Goal: Task Accomplishment & Management: Complete application form

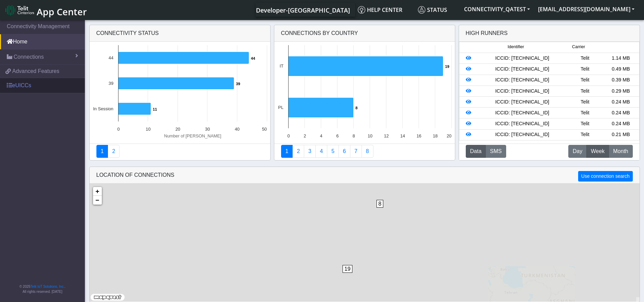
click at [51, 86] on link "eUICCs" at bounding box center [42, 85] width 85 height 15
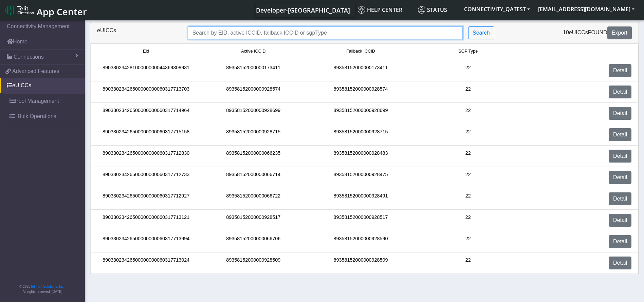
click at [334, 33] on input "Search..." at bounding box center [325, 32] width 275 height 13
paste input "89033023426500000000060317712927"
type input "89033023426500000000060317712927"
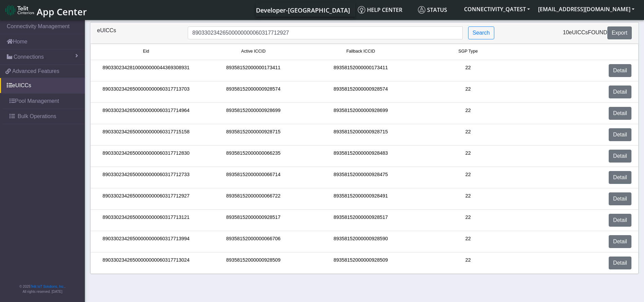
click at [303, 197] on div "89358152000000066722" at bounding box center [253, 199] width 107 height 13
click at [626, 196] on link "Detail" at bounding box center [620, 199] width 23 height 13
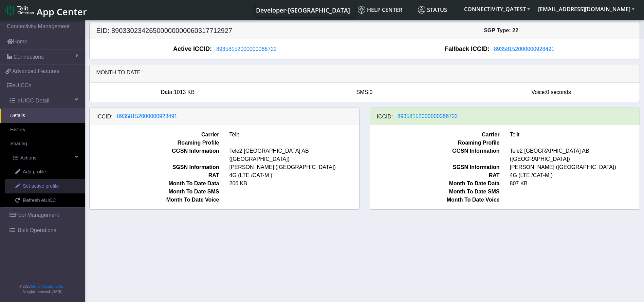
click at [54, 187] on span "Set active profile" at bounding box center [41, 186] width 36 height 7
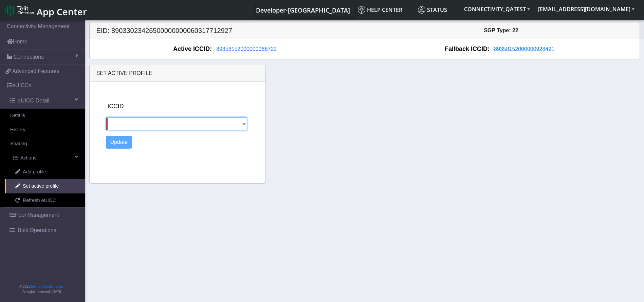
click at [165, 123] on select "89358152000000928491" at bounding box center [176, 124] width 141 height 13
select select "89358152000000928491"
click at [106, 118] on select "89358152000000928491" at bounding box center [176, 124] width 141 height 13
click at [120, 146] on button "Update" at bounding box center [119, 142] width 26 height 13
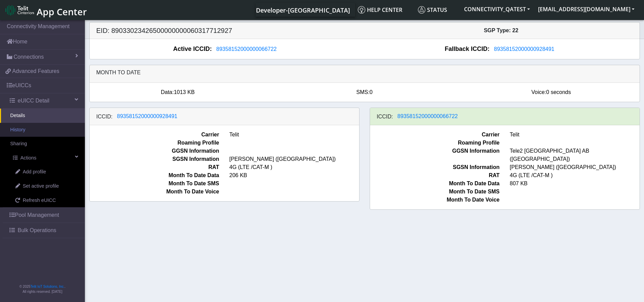
click at [46, 130] on link "History" at bounding box center [42, 130] width 85 height 14
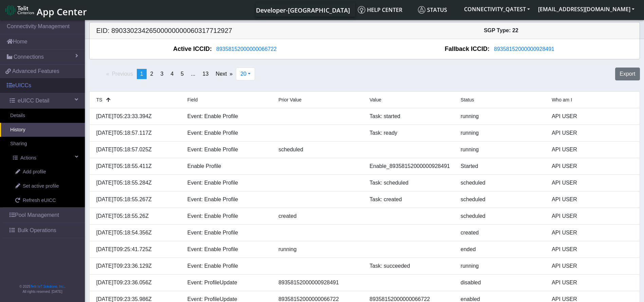
click at [38, 83] on link "eUICCs" at bounding box center [42, 85] width 85 height 15
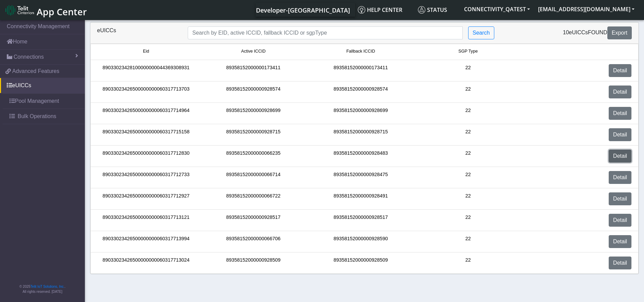
click at [617, 155] on link "Detail" at bounding box center [620, 156] width 23 height 13
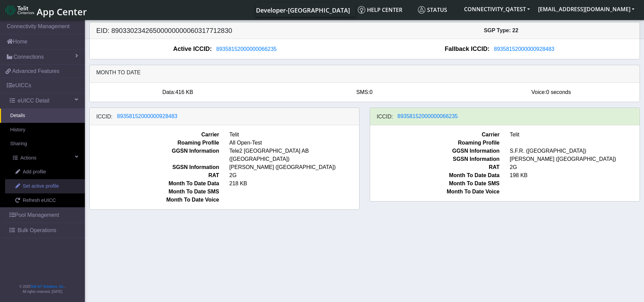
click at [41, 184] on span "Set active profile" at bounding box center [41, 186] width 36 height 7
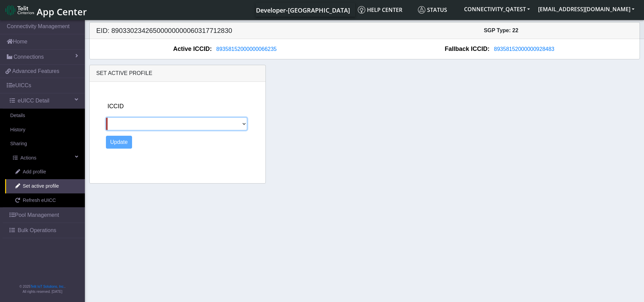
click at [172, 125] on select "89358152000000928483" at bounding box center [176, 124] width 141 height 13
select select "89358152000000928483"
click at [106, 118] on select "89358152000000928483" at bounding box center [176, 124] width 141 height 13
click at [123, 143] on button "Update" at bounding box center [119, 142] width 26 height 13
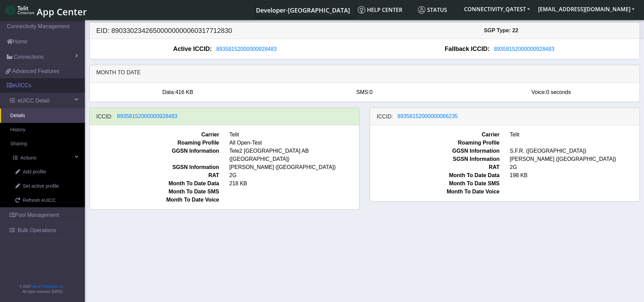
click at [34, 81] on link "eUICCs" at bounding box center [42, 85] width 85 height 15
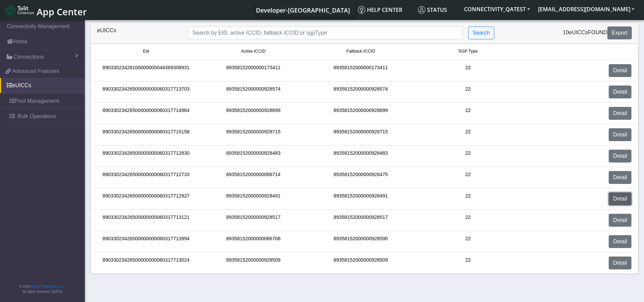
click at [620, 197] on link "Detail" at bounding box center [620, 199] width 23 height 13
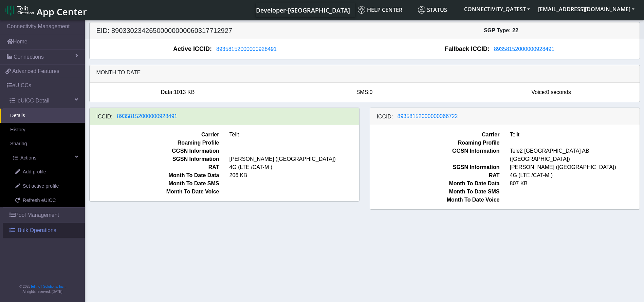
click at [58, 233] on link "Bulk Operations" at bounding box center [44, 230] width 82 height 15
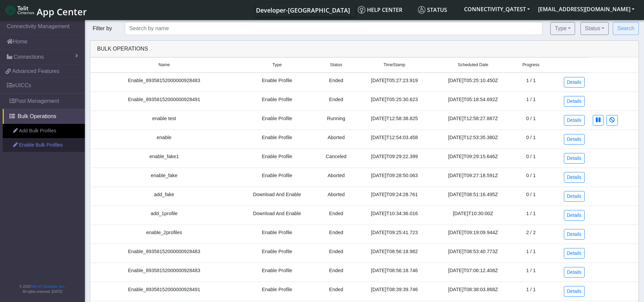
click at [55, 145] on link "Enable Bulk Profiles" at bounding box center [44, 145] width 82 height 14
click at [55, 148] on link "Enable Bulk Profiles" at bounding box center [44, 145] width 82 height 14
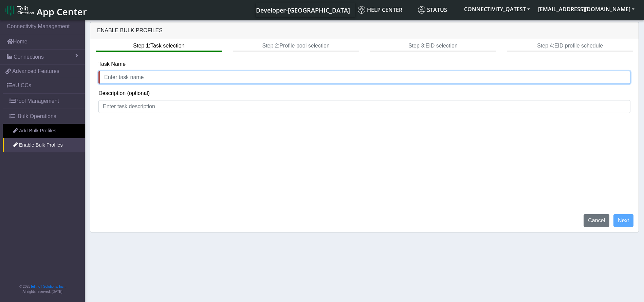
click at [144, 81] on input "text" at bounding box center [365, 77] width 532 height 13
type input "EnableBulkprofiles1709"
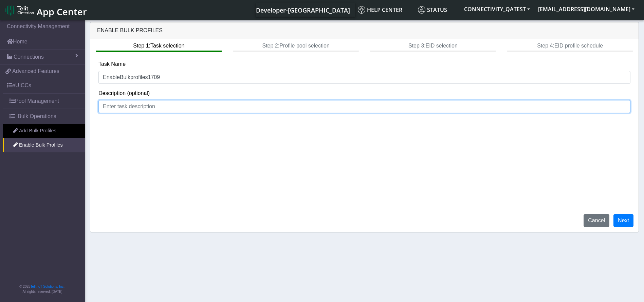
click at [153, 110] on input at bounding box center [365, 106] width 532 height 13
type input "Enable profiles"
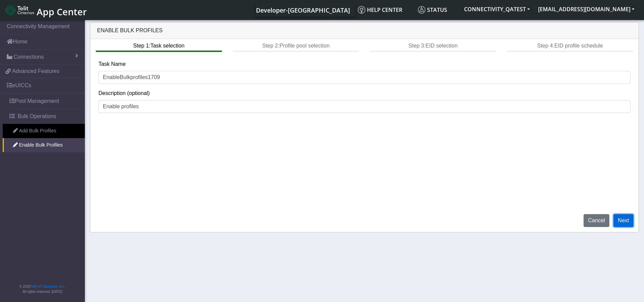
click at [620, 223] on button "Next" at bounding box center [624, 220] width 20 height 13
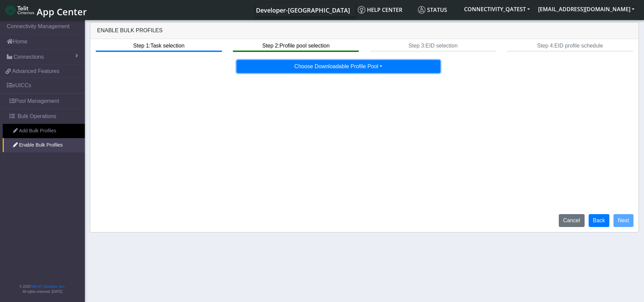
click at [371, 62] on button "Choose Downloadable Profile Pool" at bounding box center [339, 66] width 204 height 13
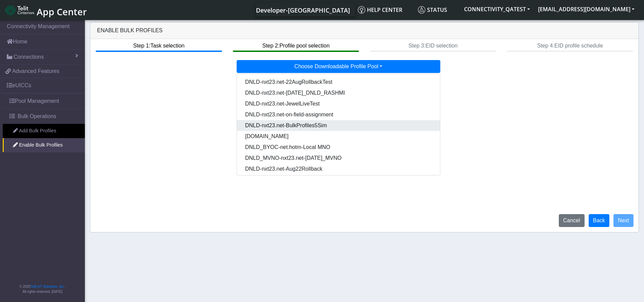
click at [349, 123] on Pool8c8c7d1b-f140-47d7-ba31-50d48655a96a-dropdown "DNLD-nxt23.net-BulkProfiles5Sim" at bounding box center [338, 125] width 203 height 11
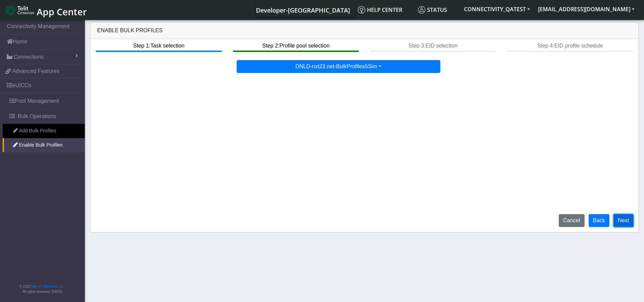
click at [630, 219] on button "Next" at bounding box center [624, 220] width 20 height 13
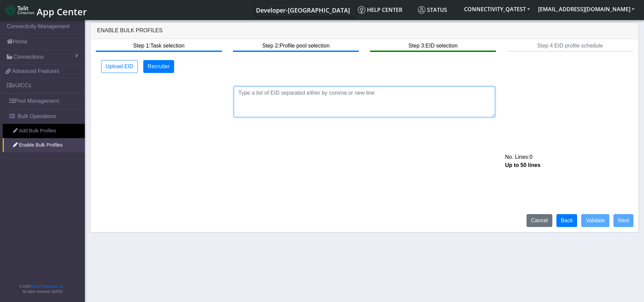
click at [351, 97] on textarea at bounding box center [364, 102] width 261 height 31
click at [377, 104] on textarea at bounding box center [364, 102] width 261 height 31
paste textarea "89033023426500000000060317712927,89033023426500000000060317712830"
click at [334, 92] on textarea "89033023426500000000060317712927,89033023426500000000060317712830" at bounding box center [364, 102] width 261 height 31
click at [374, 91] on textarea "89033023426500000000060317712927, 89033023426500000000060317712830" at bounding box center [364, 102] width 261 height 31
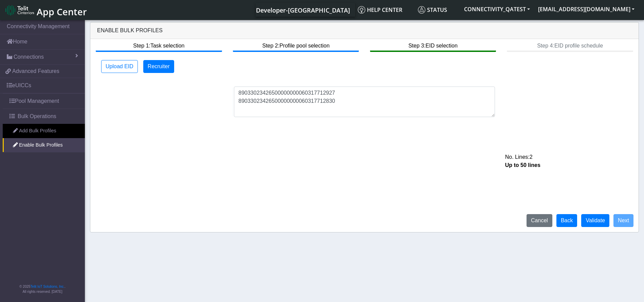
click at [397, 163] on div "Step 1: Task selection Step 2: Profile pool selection Step 3: EID selection Ste…" at bounding box center [364, 135] width 549 height 193
click at [601, 217] on button "Validate" at bounding box center [596, 220] width 28 height 13
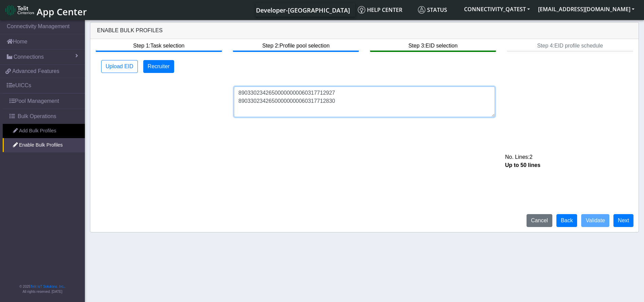
click at [349, 94] on textarea "89033023426500000000060317712927 89033023426500000000060317712830" at bounding box center [364, 102] width 261 height 31
click at [342, 106] on textarea "89033023426500000000060317712927 89033023426500000000060317712830" at bounding box center [364, 102] width 261 height 31
drag, startPoint x: 339, startPoint y: 102, endPoint x: 219, endPoint y: 85, distance: 121.4
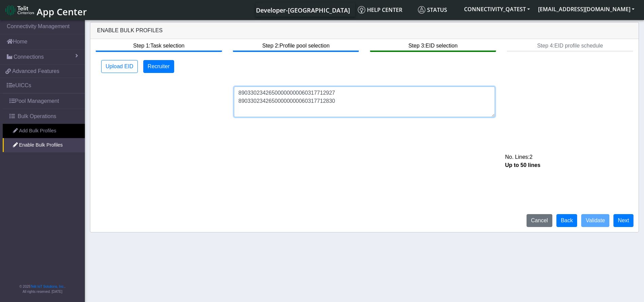
click at [219, 85] on div "89033023426500000000060317712927 89033023426500000000060317712830 No. Lines: 2 …" at bounding box center [364, 97] width 542 height 39
click at [290, 109] on textarea "89033023426500000000060317712927 89033023426500000000060317712830" at bounding box center [364, 102] width 261 height 31
paste textarea "89033023426500000000060317712927 89033023426500000000060317712830"
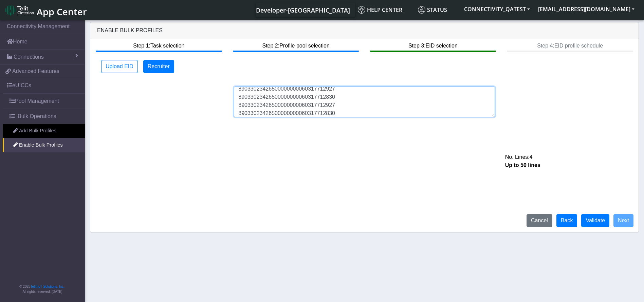
click at [375, 115] on textarea "89033023426500000000060317712927 89033023426500000000060317712830 8903302342650…" at bounding box center [364, 102] width 261 height 31
click at [370, 117] on textarea "89033023426500000000060317712927 89033023426500000000060317712830 8903302342650…" at bounding box center [364, 102] width 261 height 31
paste textarea "89033023426500000000060317712927 89033023426500000000060317712830 8903302342650…"
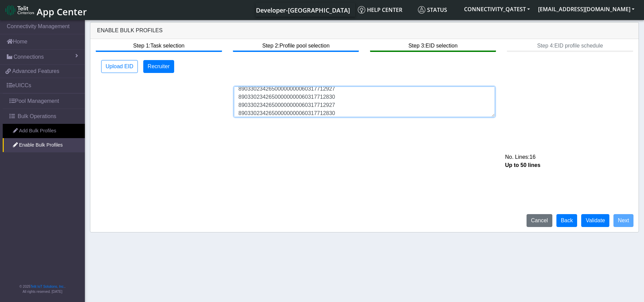
paste textarea "89033023426500000000060317712927 89033023426500000000060317712830 8903302342650…"
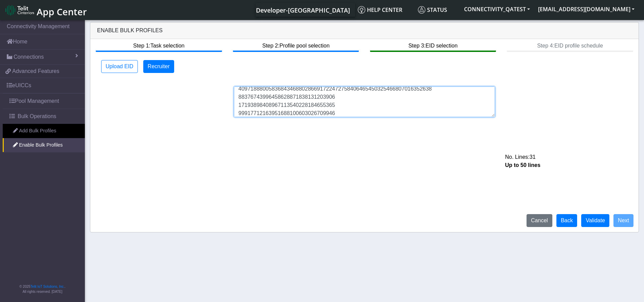
paste textarea "89033023426500000000060317712927 89033023426500000000060317712830 8903302342650…"
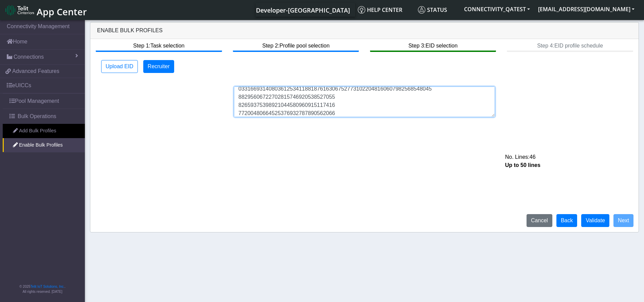
paste textarea "89033023426500000000060317712927 89033023426500000000060317712830 8903302342650…"
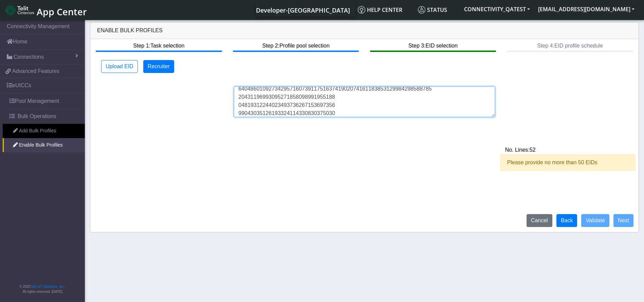
type textarea "89033023426500000000060317712927 89033023426500000000060317712830 8903302342650…"
click at [320, 109] on textarea at bounding box center [364, 102] width 261 height 31
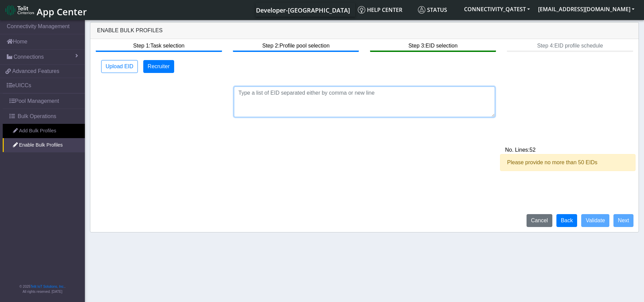
scroll to position [0, 0]
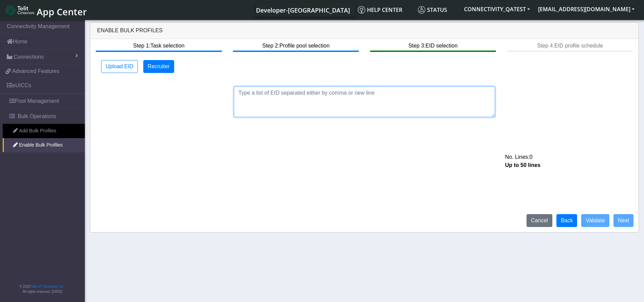
paste textarea "89033023426500000000060317712927"
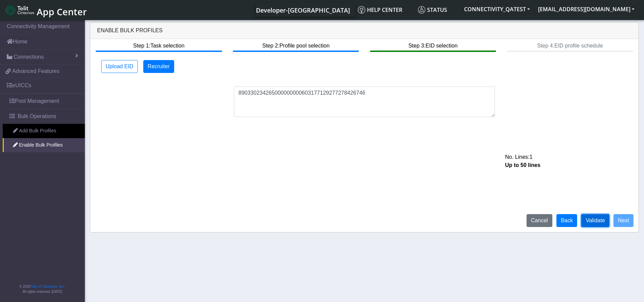
click at [593, 216] on button "Validate" at bounding box center [596, 220] width 28 height 13
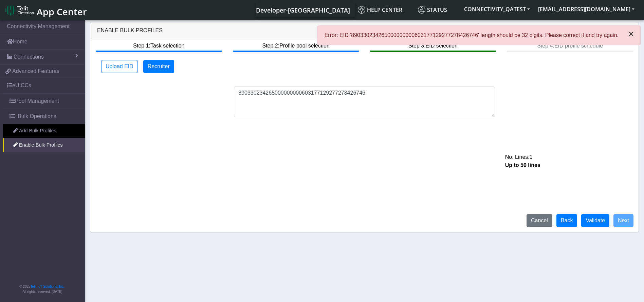
click at [631, 37] on span "×" at bounding box center [631, 33] width 5 height 9
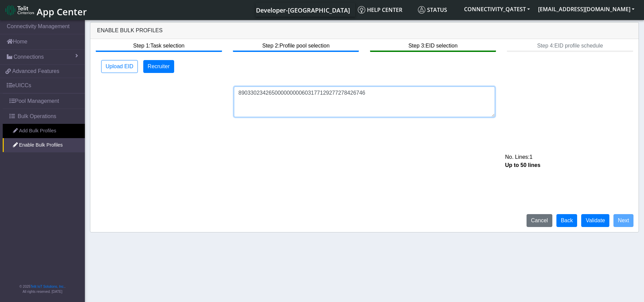
drag, startPoint x: 313, startPoint y: 93, endPoint x: 423, endPoint y: 95, distance: 110.4
click at [423, 95] on textarea "890330234265000000000603177129277278426746" at bounding box center [364, 102] width 261 height 31
type textarea "8903302342650000000006031"
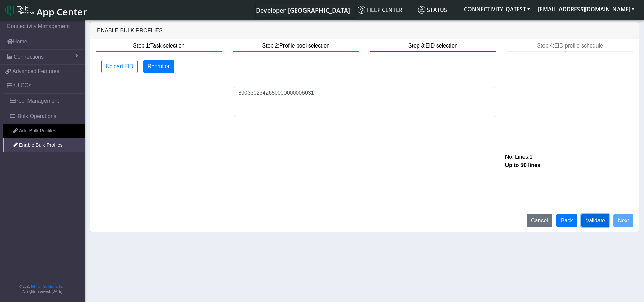
click at [589, 216] on button "Validate" at bounding box center [596, 220] width 28 height 13
click at [548, 222] on button "Cancel" at bounding box center [540, 220] width 26 height 13
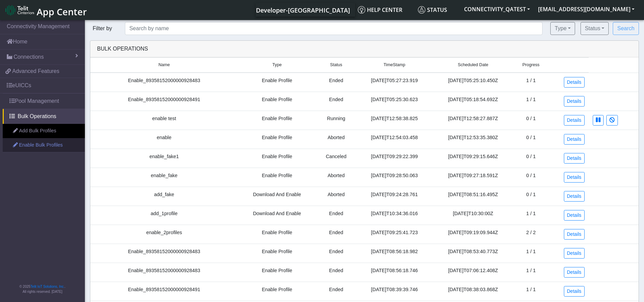
click at [64, 148] on link "Enable Bulk Profiles" at bounding box center [44, 145] width 82 height 14
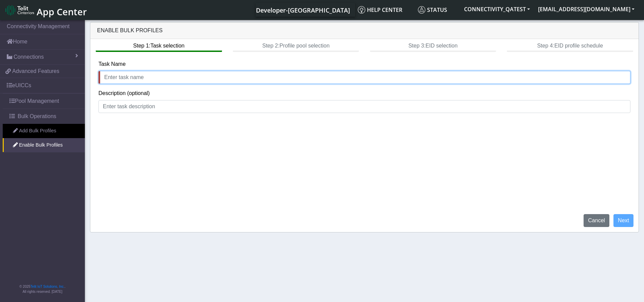
click at [174, 80] on input "text" at bounding box center [365, 77] width 532 height 13
type input "EnableBulk"
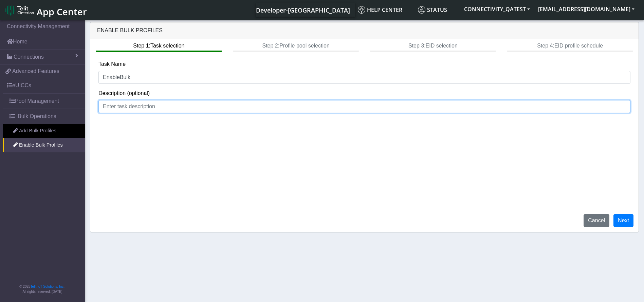
click at [322, 110] on input at bounding box center [365, 106] width 532 height 13
type input "profiles"
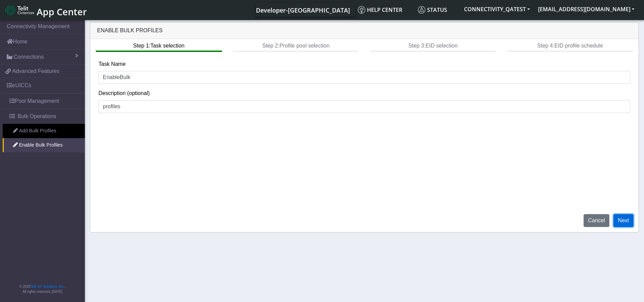
click at [620, 222] on button "Next" at bounding box center [624, 220] width 20 height 13
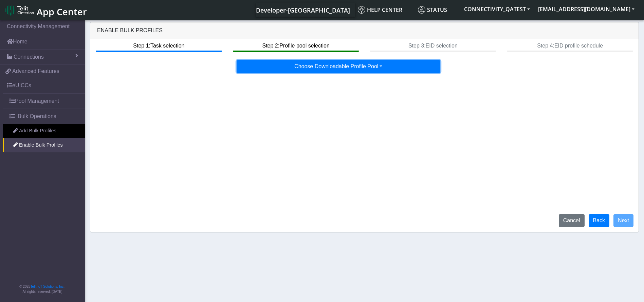
click at [366, 66] on button "Choose Downloadable Profile Pool" at bounding box center [339, 66] width 204 height 13
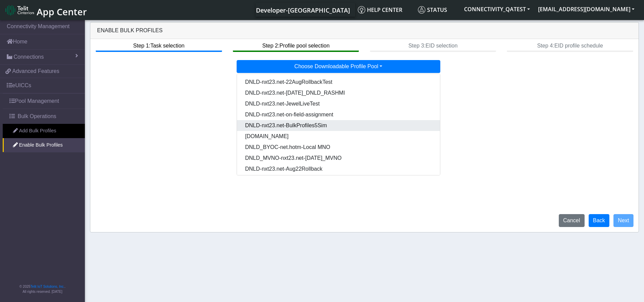
click at [335, 124] on Pool8c8c7d1b-f140-47d7-ba31-50d48655a96a-dropdown "DNLD-nxt23.net-BulkProfiles5Sim" at bounding box center [338, 125] width 203 height 11
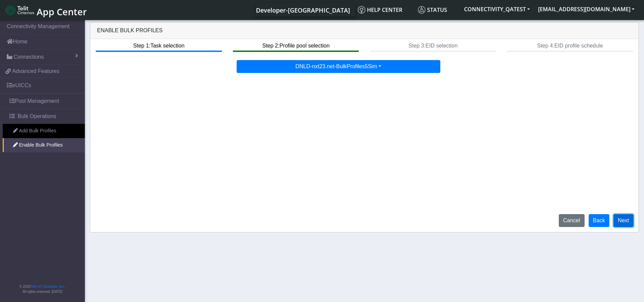
click at [623, 225] on button "Next" at bounding box center [624, 220] width 20 height 13
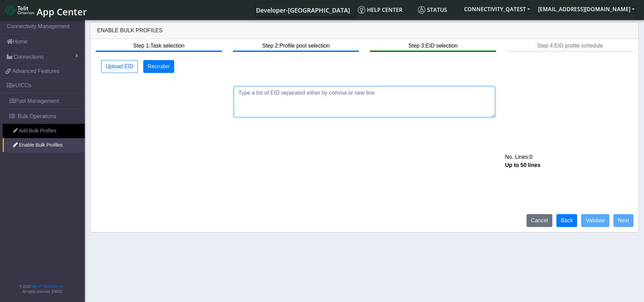
click at [344, 98] on textarea at bounding box center [364, 102] width 261 height 31
paste textarea "89033023426500000000060317712927"
type textarea "890330234265000000000603"
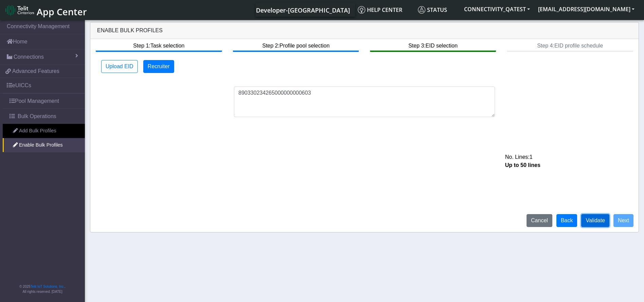
click at [594, 223] on button "Validate" at bounding box center [596, 220] width 28 height 13
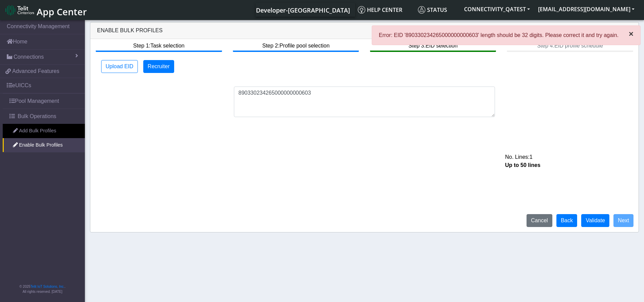
click at [635, 31] on button "×" at bounding box center [631, 34] width 18 height 16
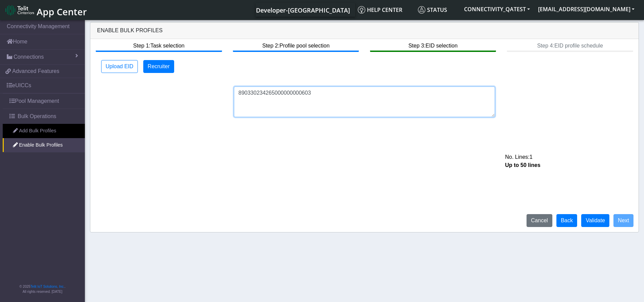
click at [359, 105] on textarea "890330234265000000000603" at bounding box center [364, 102] width 261 height 31
click at [576, 218] on button "Back" at bounding box center [567, 220] width 21 height 13
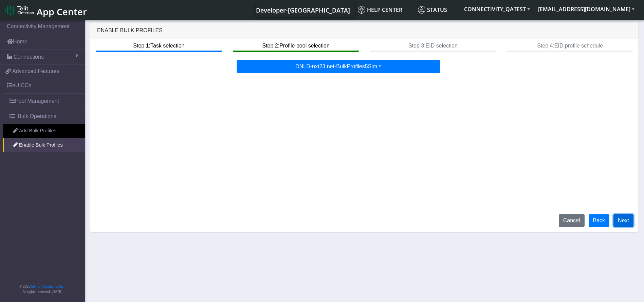
click at [629, 219] on button "Next" at bounding box center [624, 220] width 20 height 13
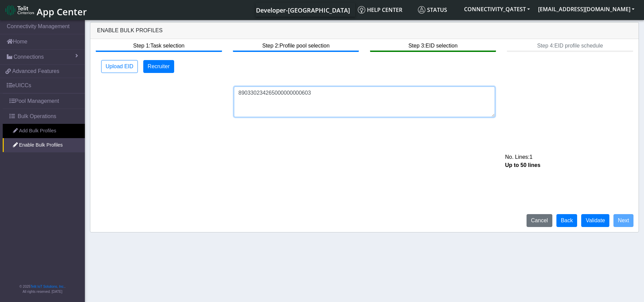
drag, startPoint x: 337, startPoint y: 96, endPoint x: 94, endPoint y: 69, distance: 245.1
click at [99, 69] on div "Upload EID Recruiter 890330234265000000000603 No. Lines: 1 Up to 50 lines Uploa…" at bounding box center [365, 88] width 532 height 57
click at [544, 222] on button "Cancel" at bounding box center [540, 220] width 26 height 13
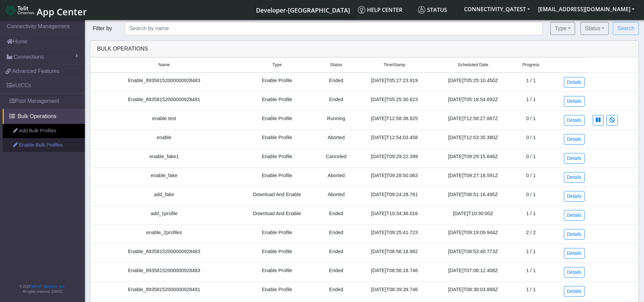
click at [29, 147] on link "Enable Bulk Profiles" at bounding box center [44, 145] width 82 height 14
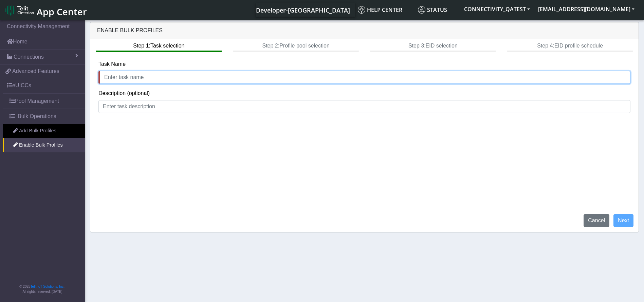
click at [133, 83] on input "text" at bounding box center [365, 77] width 532 height 13
type input "Enable"
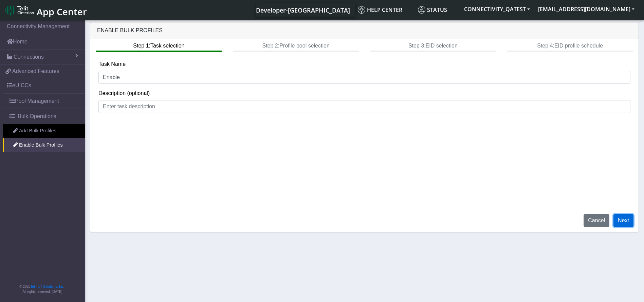
click at [624, 221] on button "Next" at bounding box center [624, 220] width 20 height 13
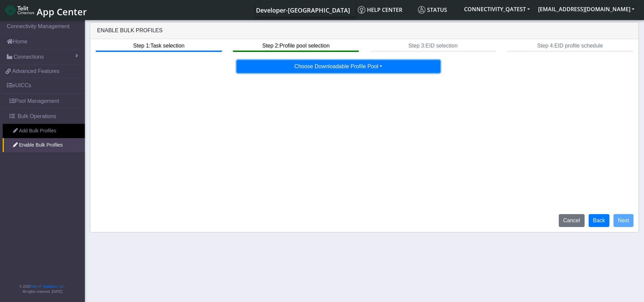
click at [368, 72] on button "Choose Downloadable Profile Pool" at bounding box center [339, 66] width 204 height 13
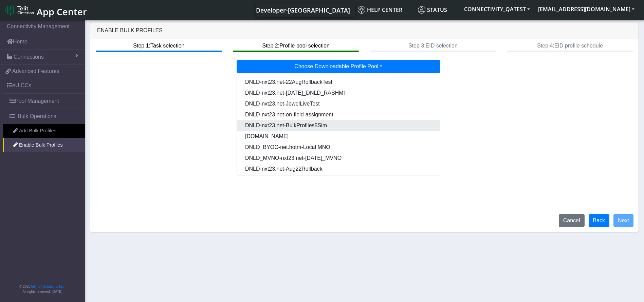
click at [327, 124] on Pool8c8c7d1b-f140-47d7-ba31-50d48655a96a-dropdown "DNLD-nxt23.net-BulkProfiles5Sim" at bounding box center [338, 125] width 203 height 11
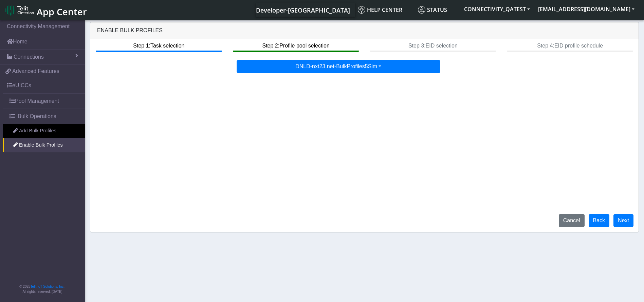
click at [612, 221] on div "Cancel Back Next" at bounding box center [596, 220] width 85 height 13
click at [618, 221] on button "Next" at bounding box center [624, 220] width 20 height 13
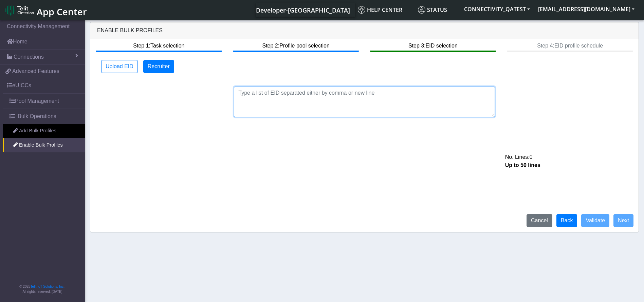
click at [339, 96] on textarea at bounding box center [364, 102] width 261 height 31
type textarea "456464"
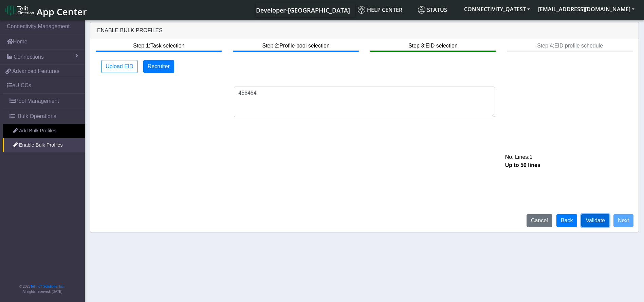
click at [596, 223] on button "Validate" at bounding box center [596, 220] width 28 height 13
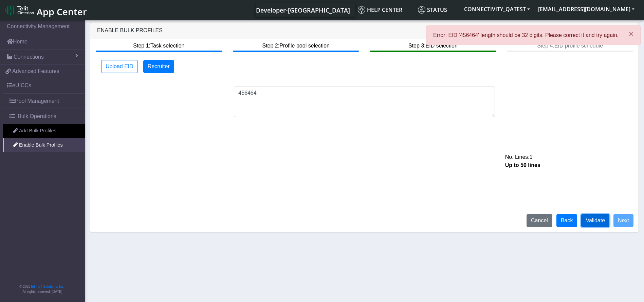
click at [593, 222] on button "Validate" at bounding box center [596, 220] width 28 height 13
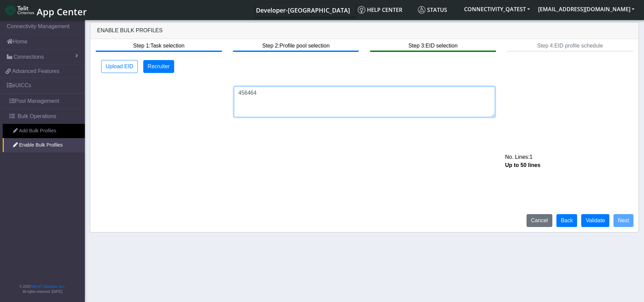
click at [310, 99] on textarea "456464" at bounding box center [364, 102] width 261 height 31
type textarea "456464dasdad"
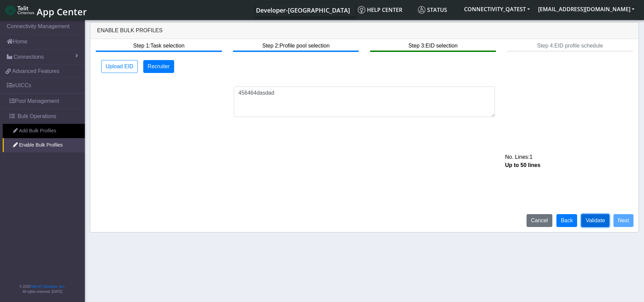
click at [596, 221] on button "Validate" at bounding box center [596, 220] width 28 height 13
drag, startPoint x: 281, startPoint y: 94, endPoint x: 197, endPoint y: 88, distance: 84.1
click at [197, 88] on div "456464dasdad No. Lines: 1 Up to 50 lines" at bounding box center [364, 102] width 542 height 31
click at [569, 220] on button "Back" at bounding box center [567, 220] width 21 height 13
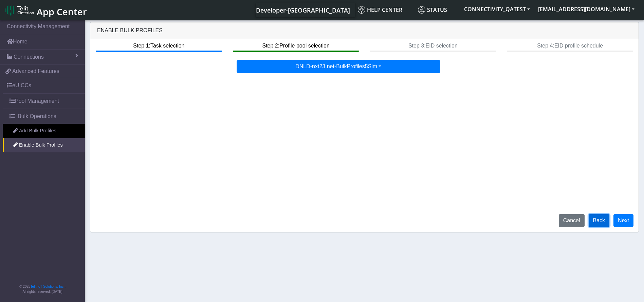
click at [591, 223] on button "Back" at bounding box center [599, 220] width 21 height 13
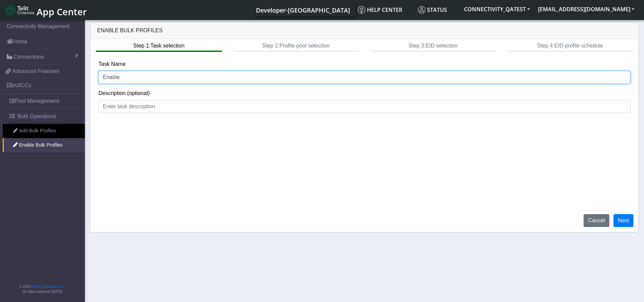
click at [189, 76] on input "Enable" at bounding box center [365, 77] width 532 height 13
type input "EnableBulkProfiles1709"
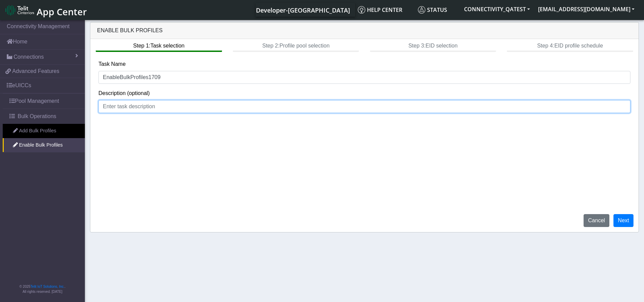
click at [191, 102] on input at bounding box center [365, 106] width 532 height 13
paste input "89033023426500000000060317712927,89033023426500000000060317712830"
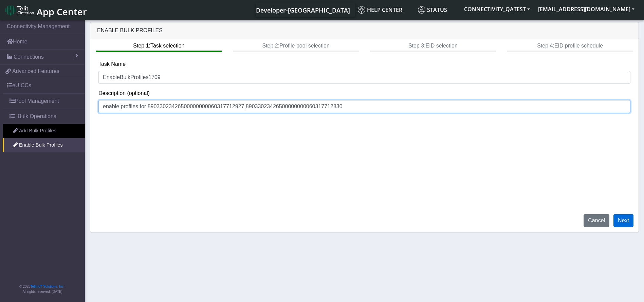
type input "enable profiles for 89033023426500000000060317712927,89033023426500000000060317…"
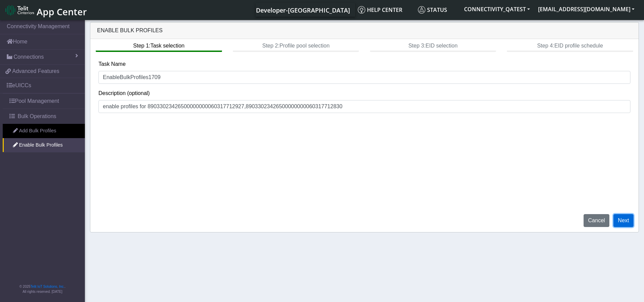
click at [622, 218] on button "Next" at bounding box center [624, 220] width 20 height 13
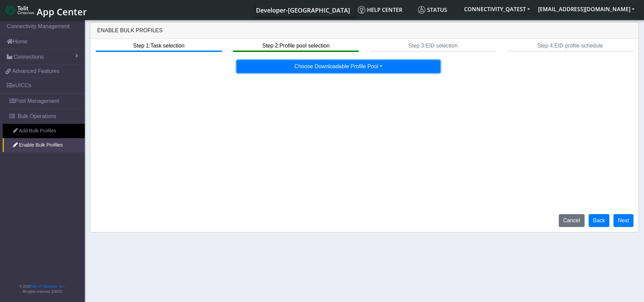
click at [349, 68] on button "Choose Downloadable Profile Pool" at bounding box center [339, 66] width 204 height 13
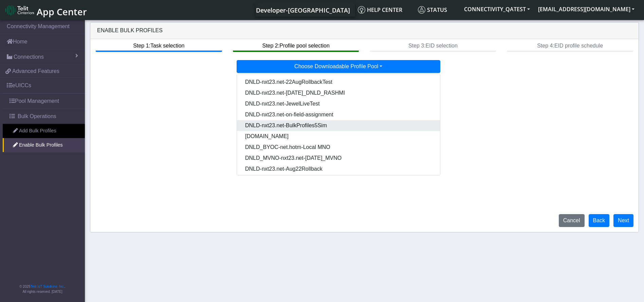
click at [324, 122] on Pool8c8c7d1b-f140-47d7-ba31-50d48655a96a-dropdown "DNLD-nxt23.net-BulkProfiles5Sim" at bounding box center [338, 125] width 203 height 11
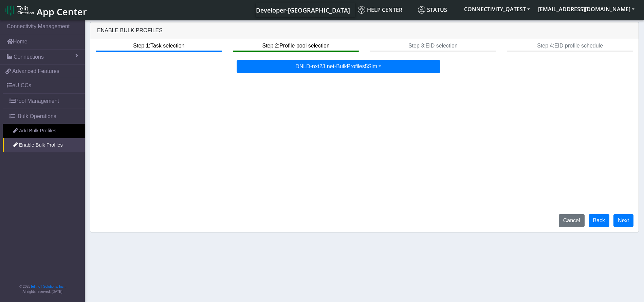
click at [622, 214] on div "Step 1: Task selection Step 2: Profile pool selection Step 3: EID selection Ste…" at bounding box center [364, 135] width 549 height 193
click at [622, 217] on button "Next" at bounding box center [624, 220] width 20 height 13
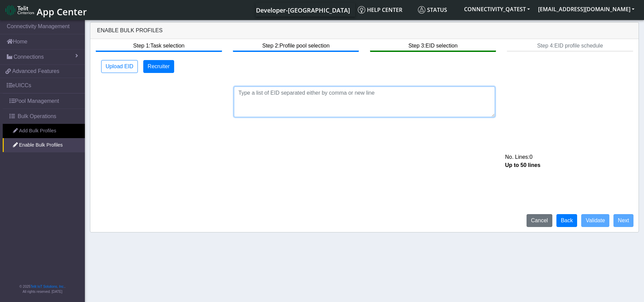
click at [343, 100] on textarea at bounding box center [364, 102] width 261 height 31
paste textarea "89358152000000066722"
type textarea "89358152000000066722"
drag, startPoint x: 314, startPoint y: 95, endPoint x: 94, endPoint y: 81, distance: 219.6
click at [94, 81] on div "89358152000000066722 No. Lines: 1 Up to 50 lines" at bounding box center [364, 97] width 542 height 39
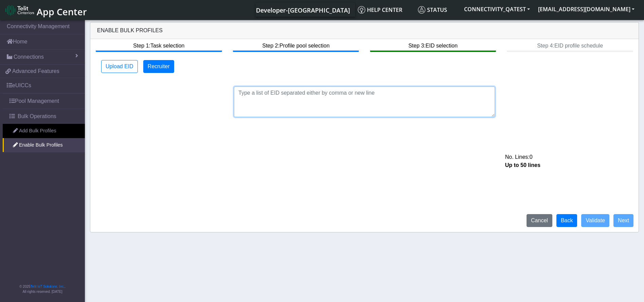
paste textarea "89033023426500000000060317712927,89033023426500000000060317712830"
type textarea "89033023426500000000060317712927,89033023426500000000060317712830"
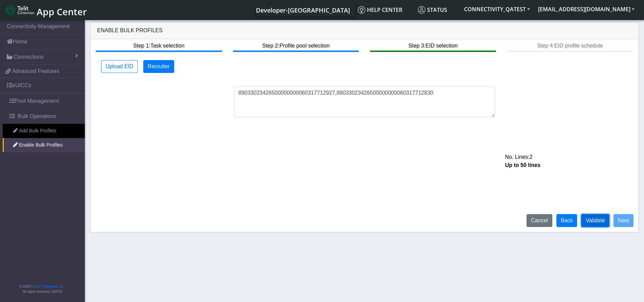
click at [609, 223] on button "Validate" at bounding box center [596, 220] width 28 height 13
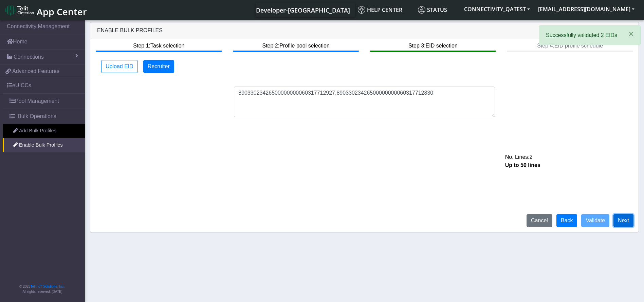
click at [620, 225] on button "Next" at bounding box center [624, 220] width 20 height 13
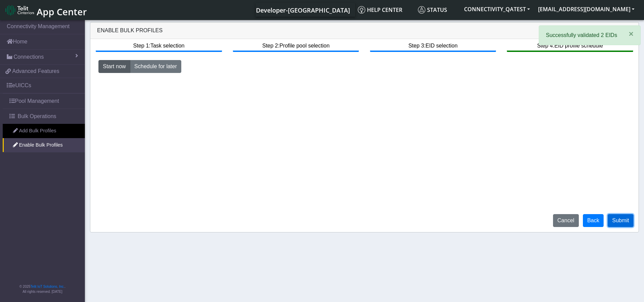
click at [619, 219] on button "Submit" at bounding box center [621, 220] width 26 height 13
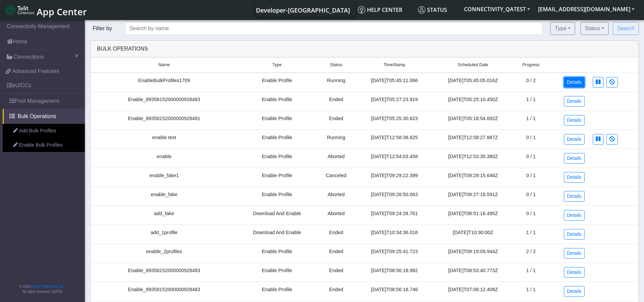
click at [569, 84] on link "Details" at bounding box center [574, 82] width 21 height 11
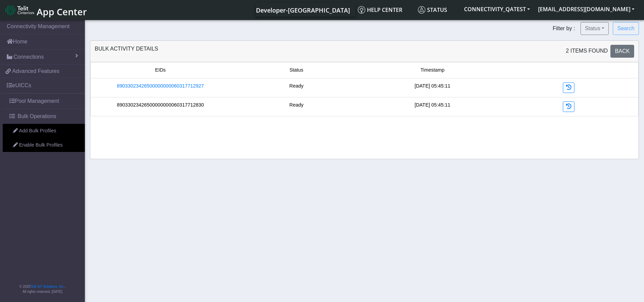
click at [176, 107] on link "89033023426500000000060317712830" at bounding box center [160, 105] width 87 height 7
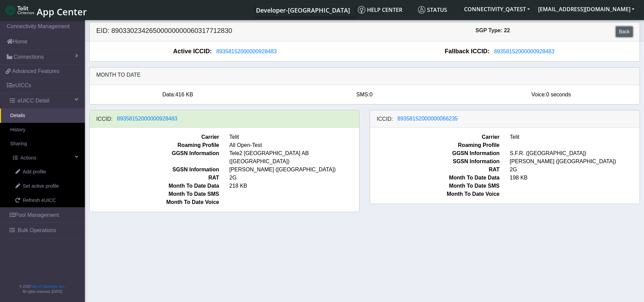
click at [625, 34] on link "Back" at bounding box center [624, 31] width 17 height 11
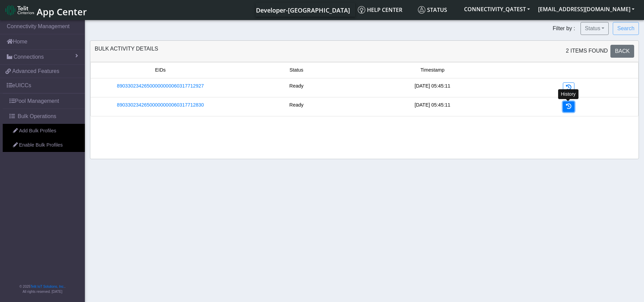
click at [568, 107] on icon at bounding box center [568, 106] width 5 height 5
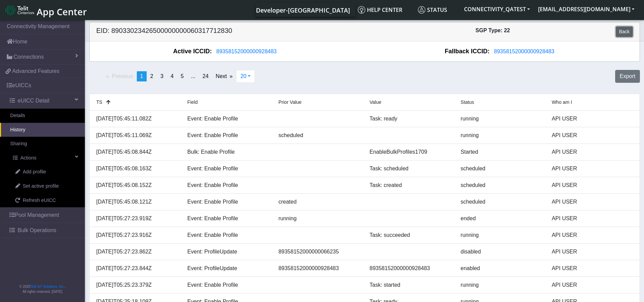
click at [623, 30] on link "Back" at bounding box center [624, 31] width 17 height 11
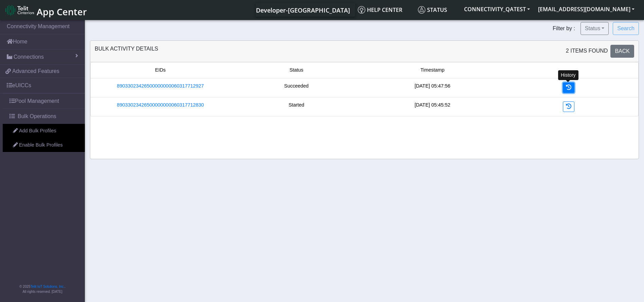
click at [564, 89] on link at bounding box center [569, 88] width 12 height 11
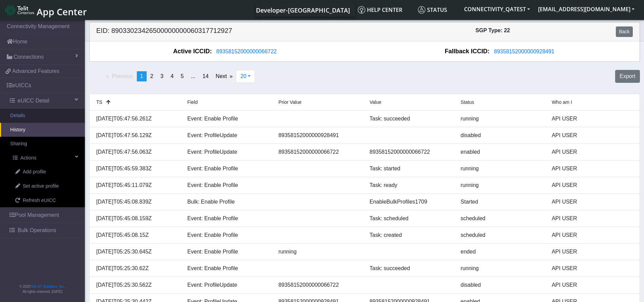
click at [49, 118] on link "Details" at bounding box center [42, 116] width 85 height 14
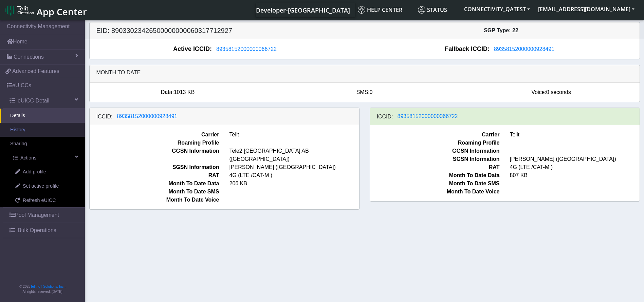
click at [30, 132] on link "History" at bounding box center [42, 130] width 85 height 14
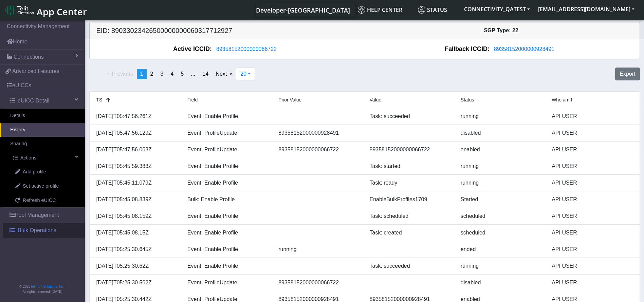
click at [34, 224] on link "Bulk Operations" at bounding box center [44, 230] width 82 height 15
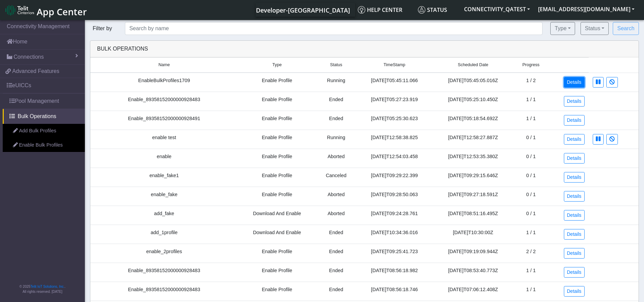
click at [579, 80] on link "Details" at bounding box center [574, 82] width 21 height 11
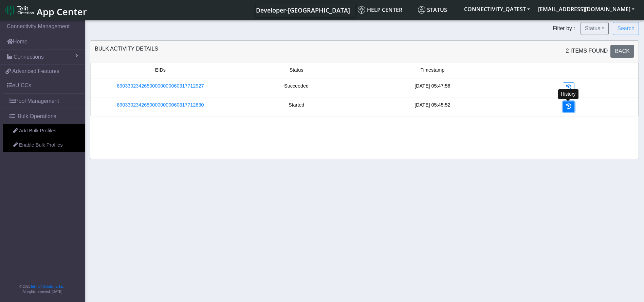
click at [568, 105] on icon at bounding box center [568, 106] width 5 height 5
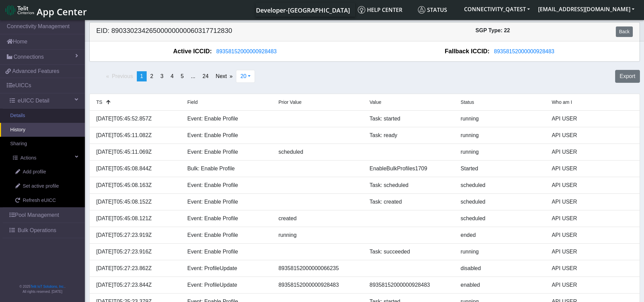
click at [40, 118] on link "Details" at bounding box center [42, 116] width 85 height 14
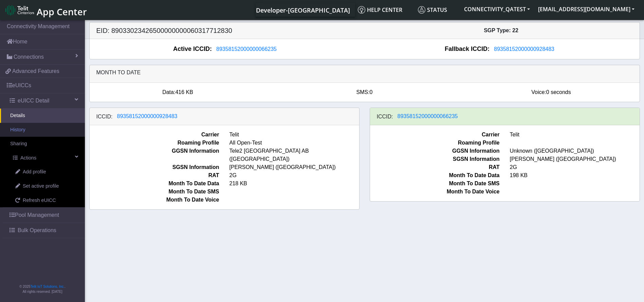
click at [25, 130] on link "History" at bounding box center [42, 130] width 85 height 14
